Goal: Information Seeking & Learning: Check status

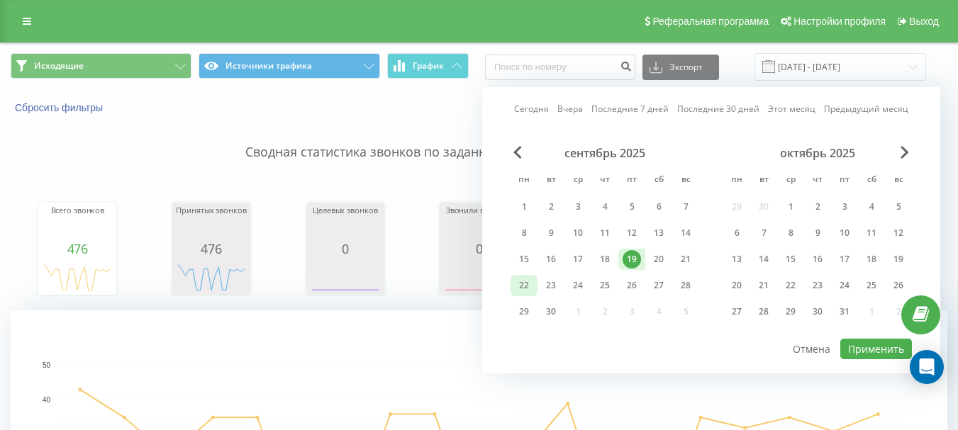
click at [523, 289] on div "22" at bounding box center [524, 286] width 18 height 18
click at [633, 262] on div "19" at bounding box center [632, 259] width 18 height 18
click at [525, 280] on div "22" at bounding box center [524, 286] width 18 height 18
click at [526, 282] on div "22" at bounding box center [524, 286] width 18 height 18
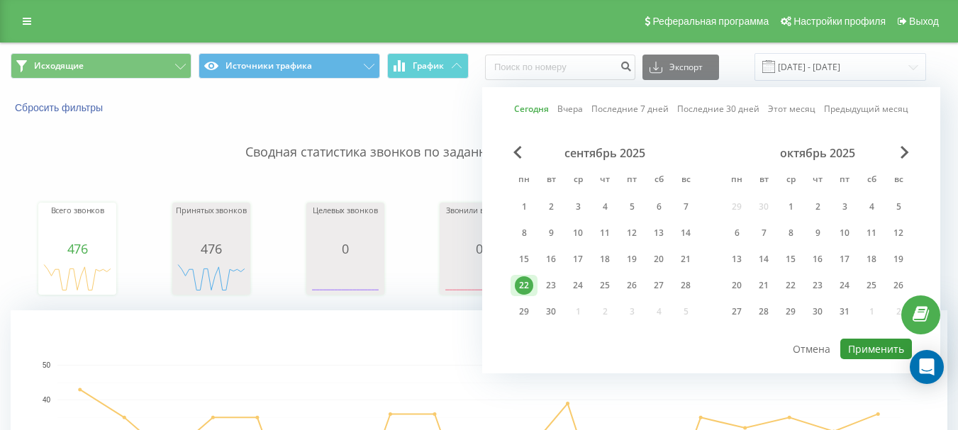
click at [874, 347] on button "Применить" at bounding box center [876, 349] width 72 height 21
type input "[DATE] - [DATE]"
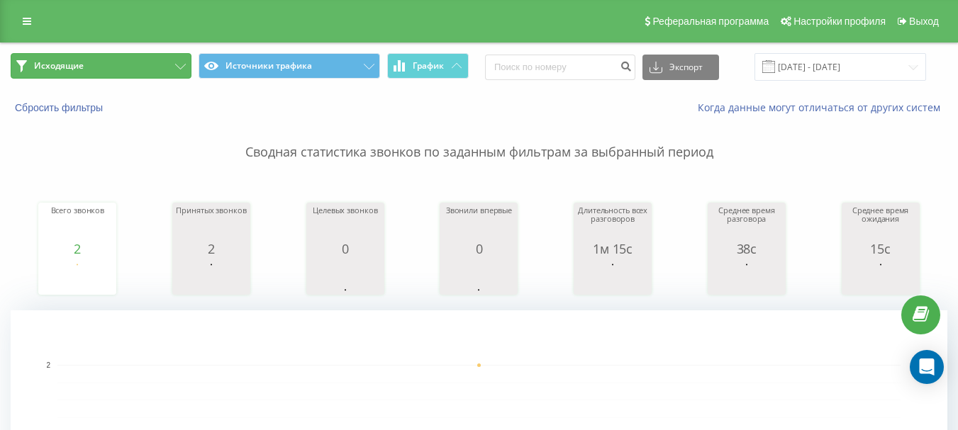
click at [149, 64] on button "Исходящие" at bounding box center [101, 66] width 181 height 26
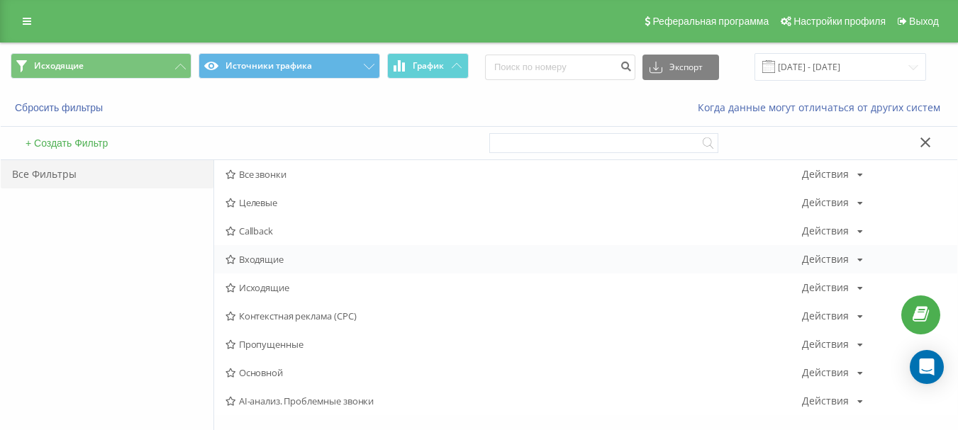
click at [279, 262] on span "Входящие" at bounding box center [513, 260] width 576 height 10
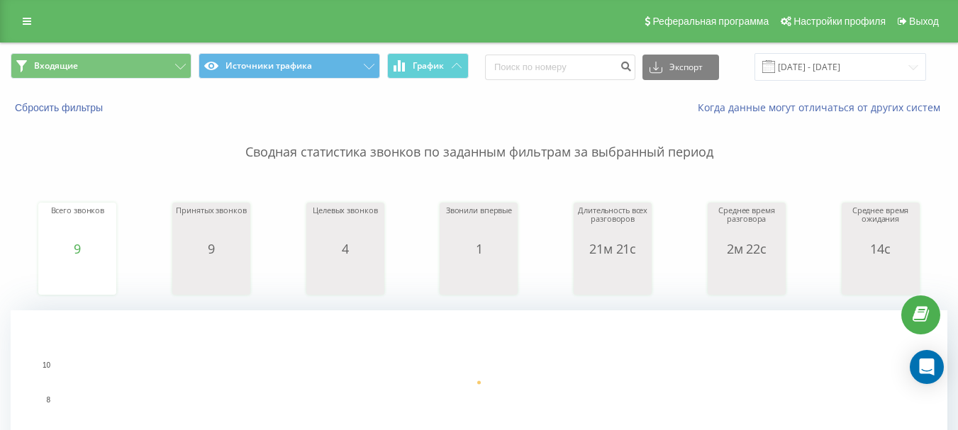
drag, startPoint x: 0, startPoint y: 0, endPoint x: 109, endPoint y: 49, distance: 119.7
click at [109, 49] on div "Входящие Источники трафика График Экспорт .csv .xls .xlsx 22.09.2025 - 22.09.20…" at bounding box center [479, 67] width 957 height 48
click at [110, 74] on button "Входящие" at bounding box center [101, 66] width 181 height 26
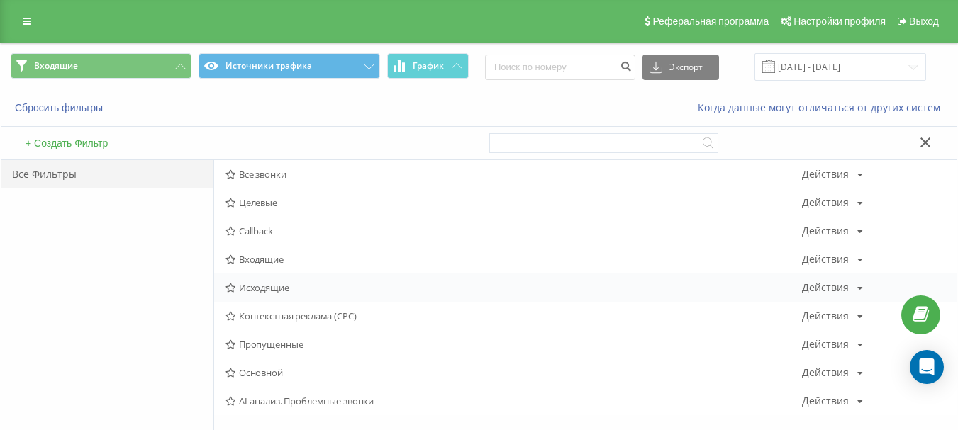
click at [279, 286] on span "Исходящие" at bounding box center [513, 288] width 576 height 10
